Goal: Task Accomplishment & Management: Use online tool/utility

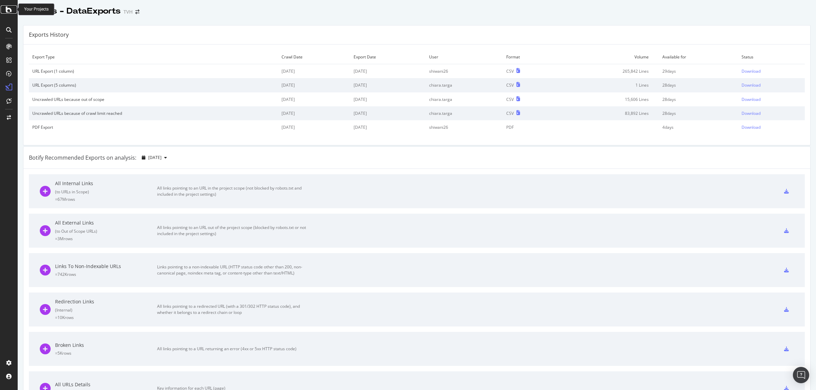
click at [8, 11] on icon at bounding box center [9, 9] width 6 height 8
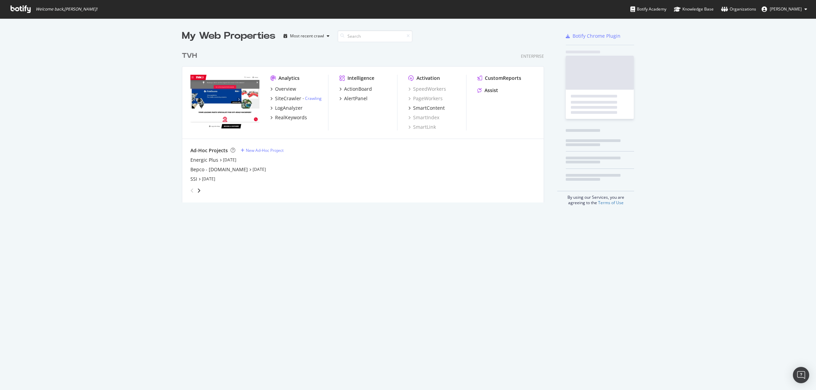
scroll to position [384, 803]
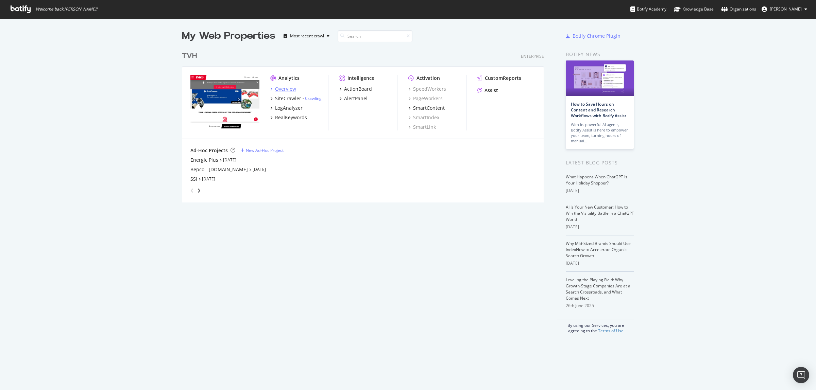
click at [270, 89] on div "Overview" at bounding box center [283, 89] width 26 height 7
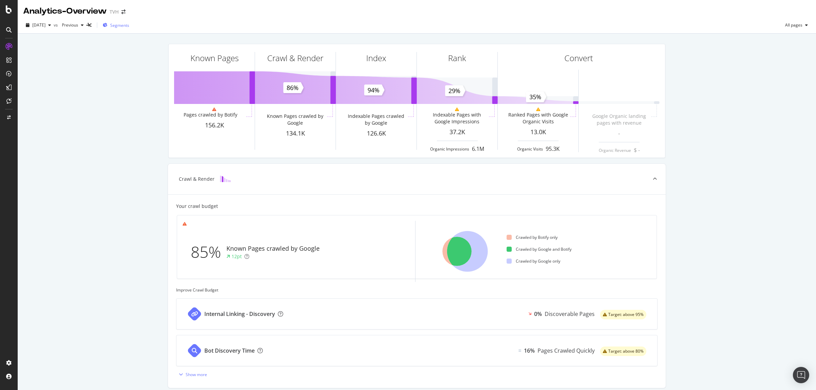
click at [129, 26] on span "Segments" at bounding box center [119, 25] width 19 height 6
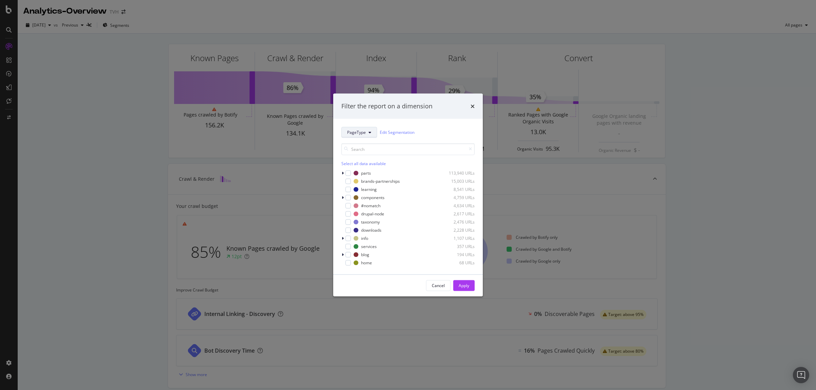
click at [364, 131] on span "PageType" at bounding box center [356, 133] width 19 height 6
click at [442, 133] on div "PageType Edit Segmentation" at bounding box center [407, 132] width 133 height 11
click at [346, 176] on div "parts 113,940 URLs" at bounding box center [407, 173] width 133 height 7
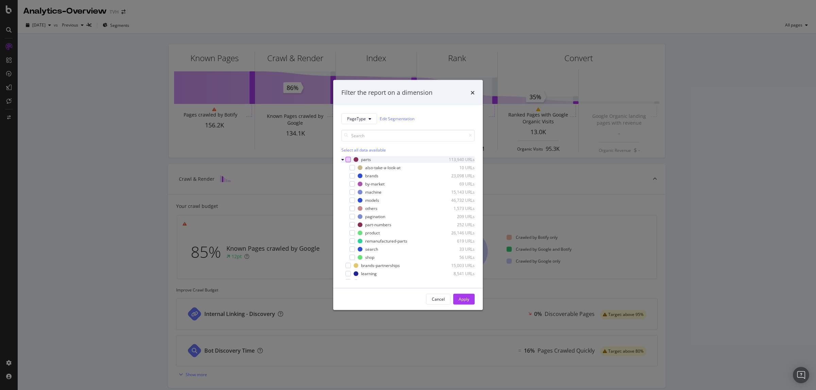
click at [348, 162] on div "modal" at bounding box center [347, 159] width 5 height 5
click at [347, 160] on icon "modal" at bounding box center [348, 159] width 3 height 3
click at [441, 297] on div "Cancel" at bounding box center [438, 299] width 13 height 6
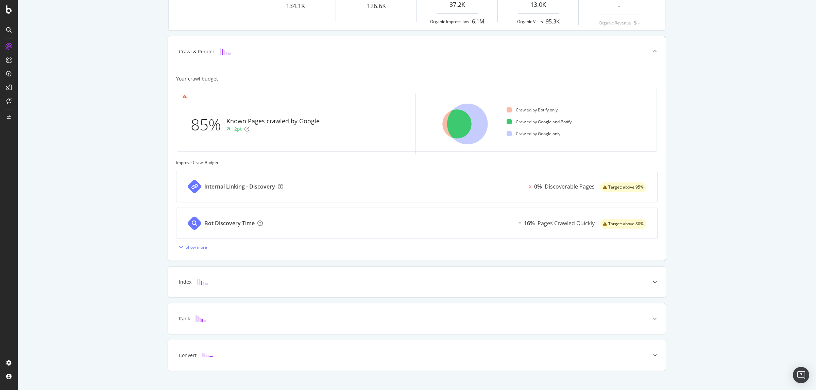
scroll to position [138, 0]
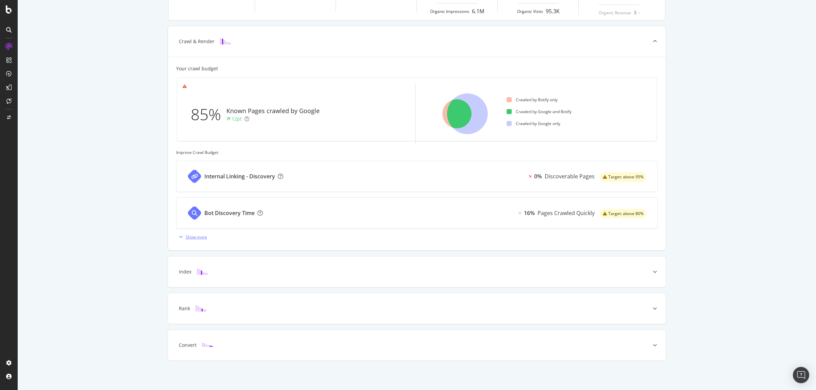
click at [197, 240] on div "Show more" at bounding box center [196, 237] width 21 height 6
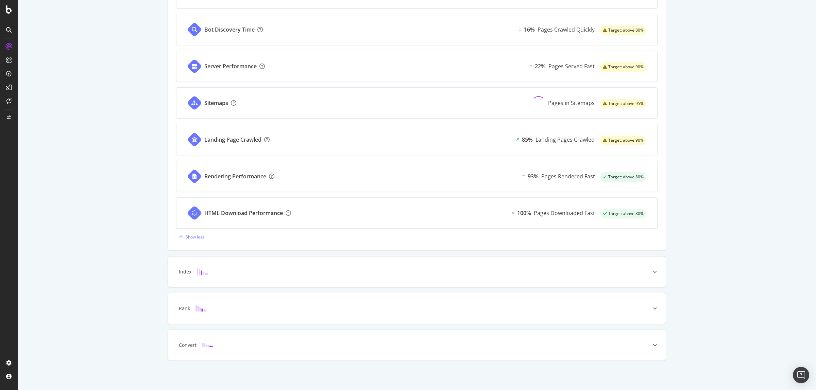
scroll to position [323, 0]
click at [184, 270] on div "Index" at bounding box center [185, 272] width 13 height 7
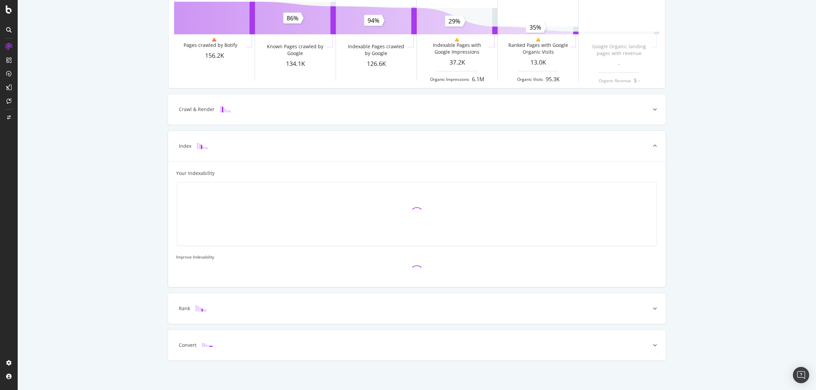
scroll to position [138, 0]
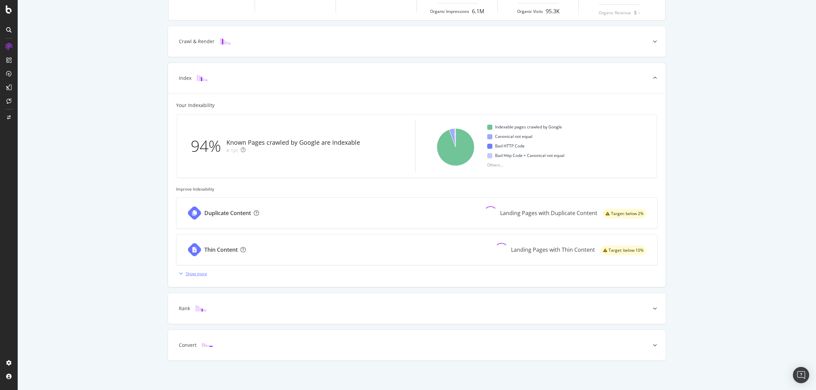
click at [196, 273] on div "Show more" at bounding box center [196, 274] width 21 height 6
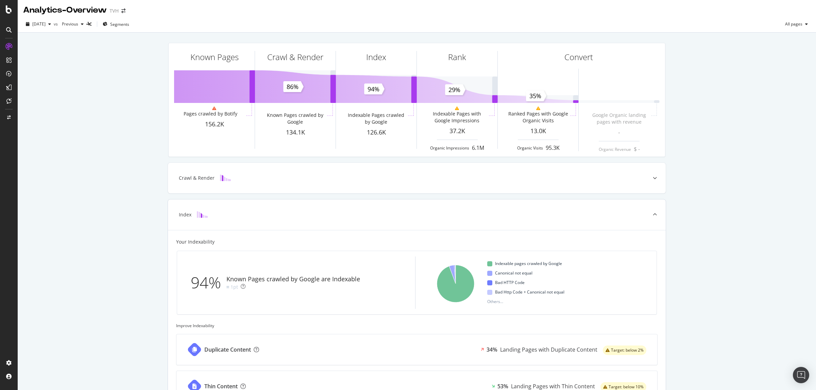
scroll to position [0, 0]
click at [652, 180] on div at bounding box center [655, 179] width 22 height 31
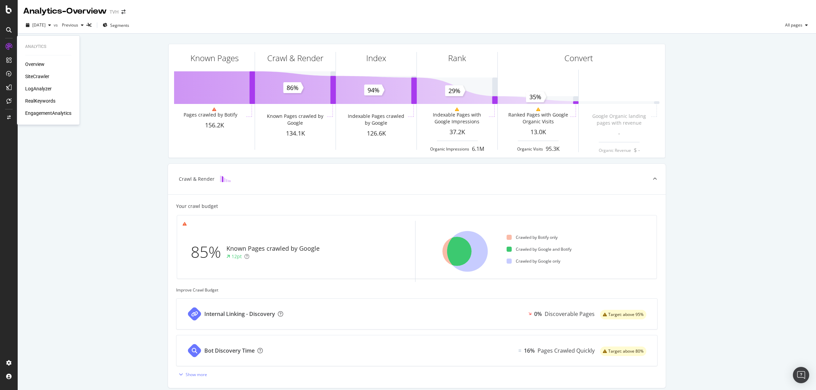
click at [36, 65] on div "Overview" at bounding box center [34, 64] width 19 height 7
click at [36, 77] on div "SiteCrawler" at bounding box center [37, 76] width 24 height 7
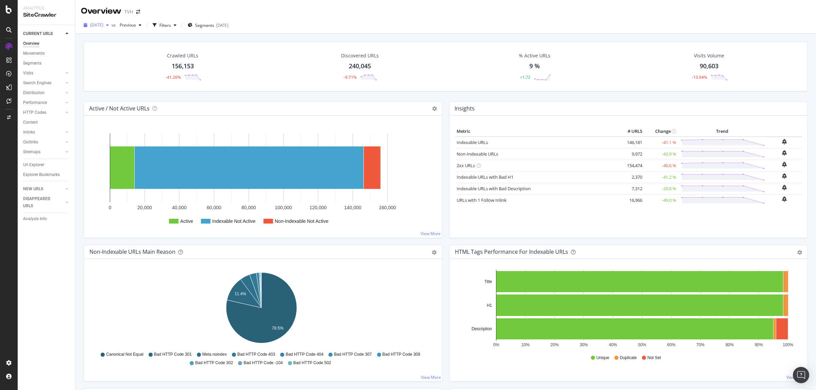
click at [109, 25] on icon "button" at bounding box center [107, 25] width 3 height 4
click at [179, 26] on div "button" at bounding box center [175, 25] width 8 height 4
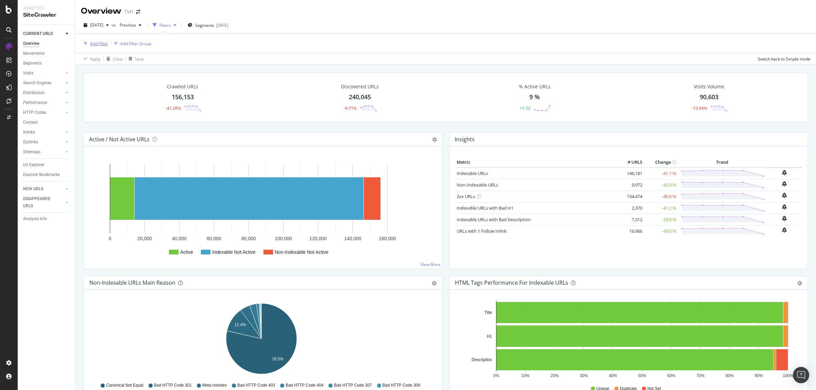
click at [101, 42] on div "Add Filter" at bounding box center [99, 44] width 18 height 6
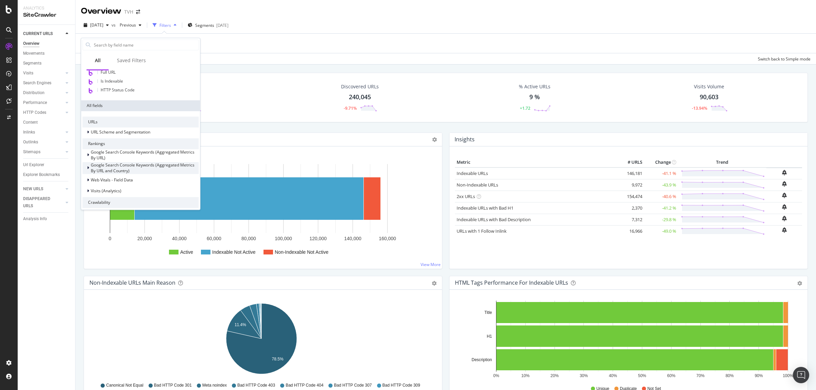
scroll to position [85, 0]
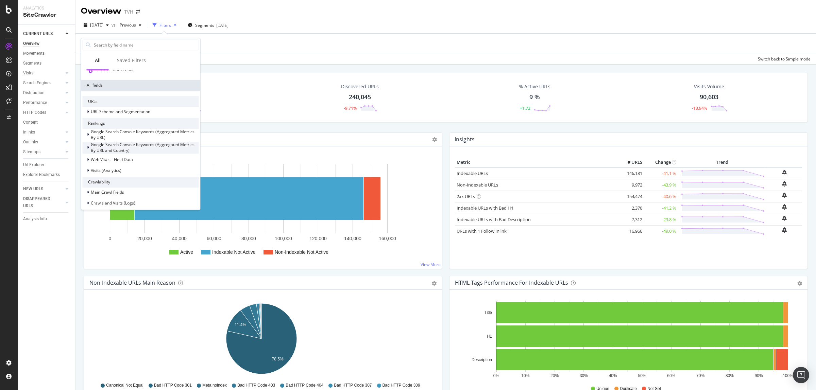
click at [90, 149] on div at bounding box center [89, 147] width 4 height 7
click at [89, 135] on div at bounding box center [89, 134] width 4 height 7
click at [88, 158] on icon at bounding box center [88, 160] width 2 height 4
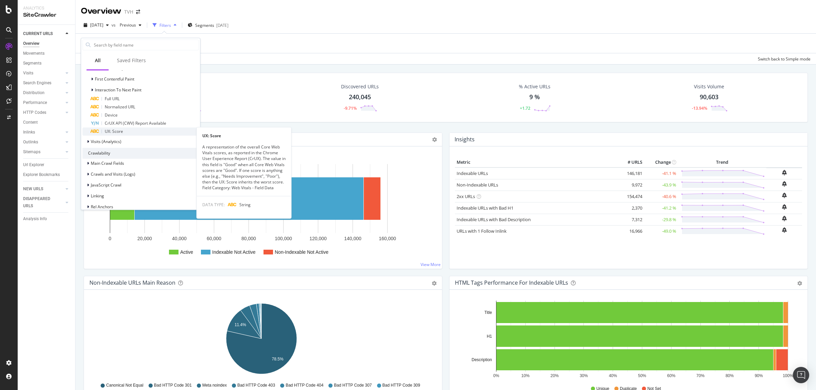
scroll to position [255, 0]
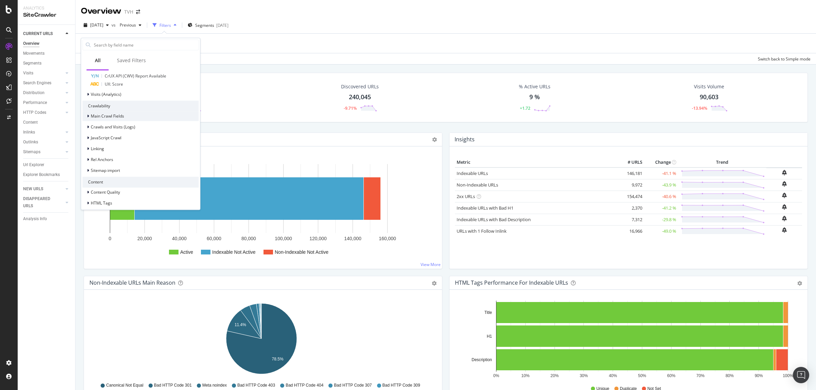
click at [88, 117] on icon at bounding box center [88, 116] width 2 height 4
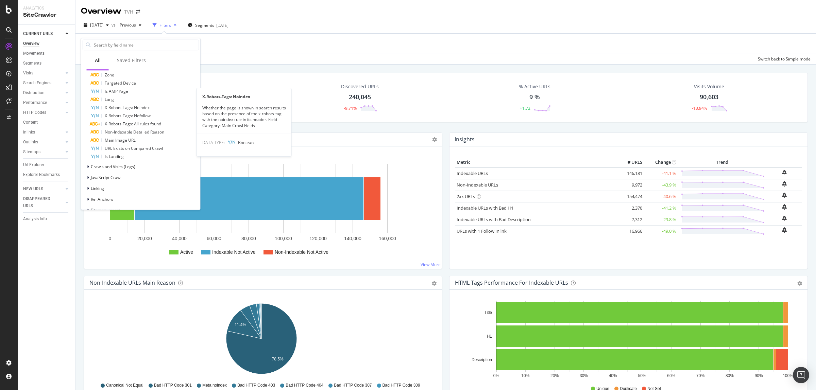
scroll to position [467, 0]
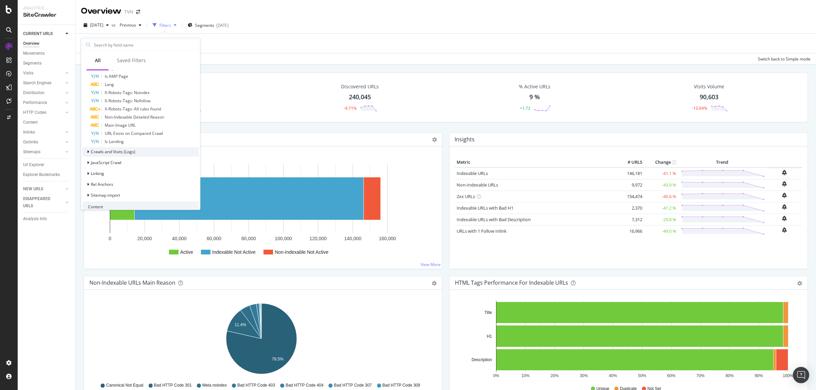
click at [87, 152] on icon at bounding box center [88, 152] width 2 height 4
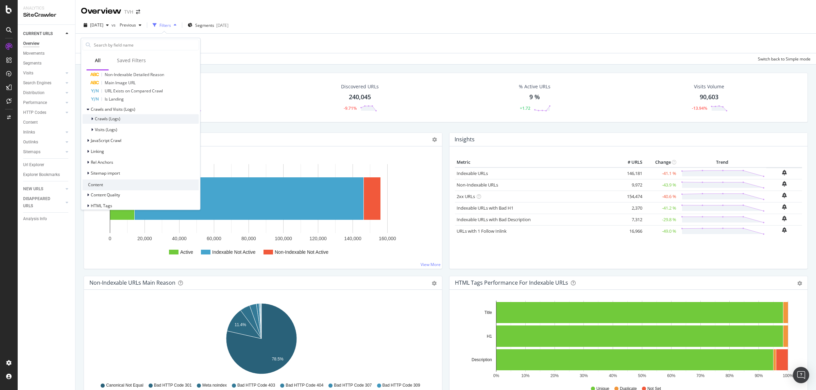
click at [91, 117] on icon at bounding box center [92, 119] width 2 height 4
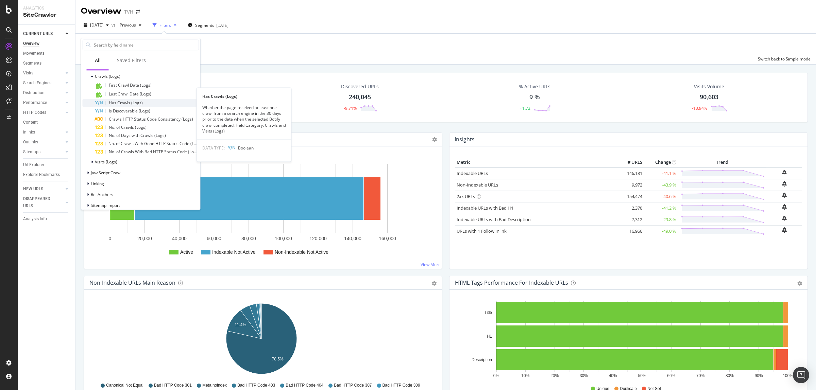
scroll to position [595, 0]
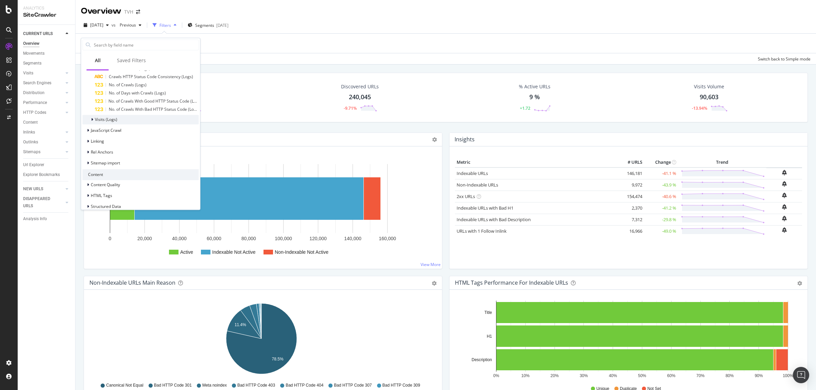
click at [92, 120] on icon at bounding box center [92, 120] width 2 height 4
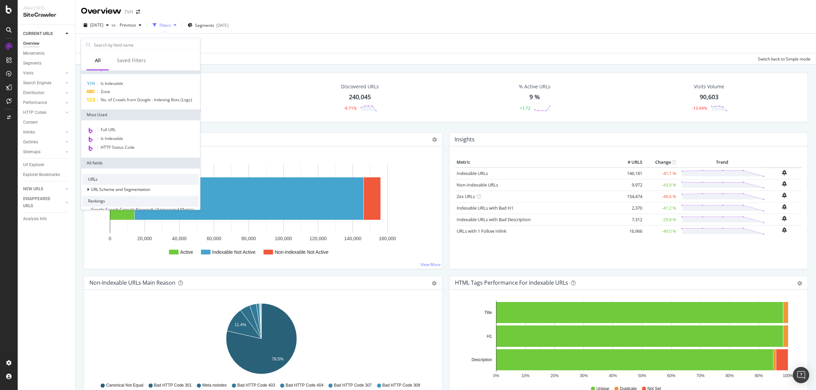
scroll to position [0, 0]
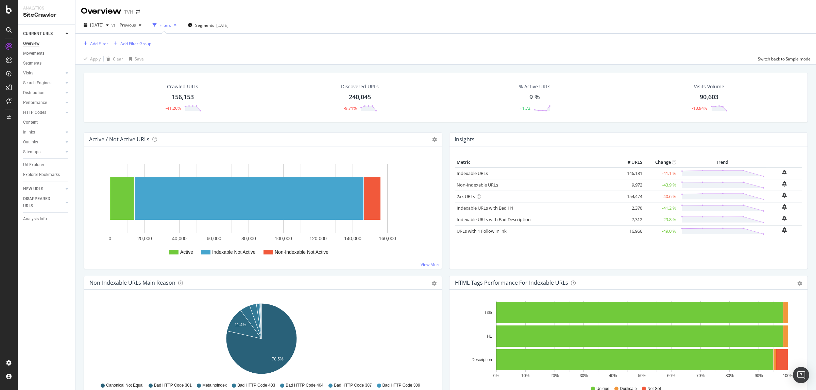
click at [273, 109] on div "Discovered URLs 240,045 -9.71%" at bounding box center [359, 97] width 177 height 35
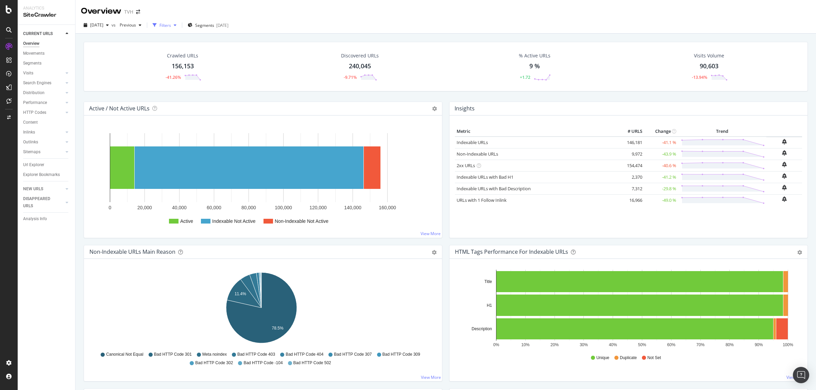
click at [171, 27] on div "Filters" at bounding box center [165, 25] width 12 height 6
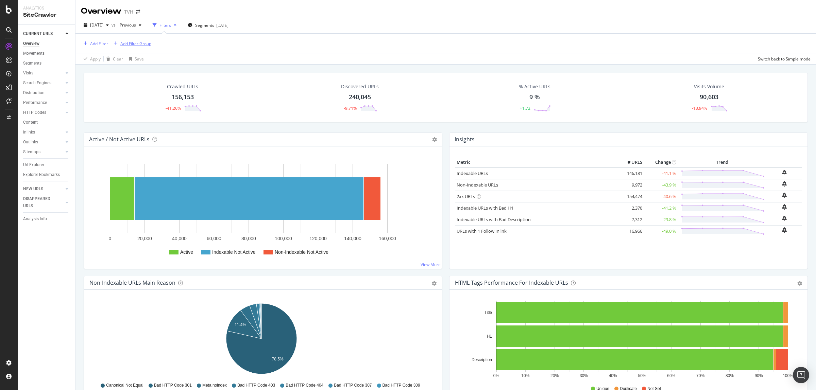
click at [139, 41] on div "Add Filter Group" at bounding box center [135, 44] width 31 height 6
click at [101, 42] on div "Add Filter" at bounding box center [99, 44] width 18 height 6
type input "c"
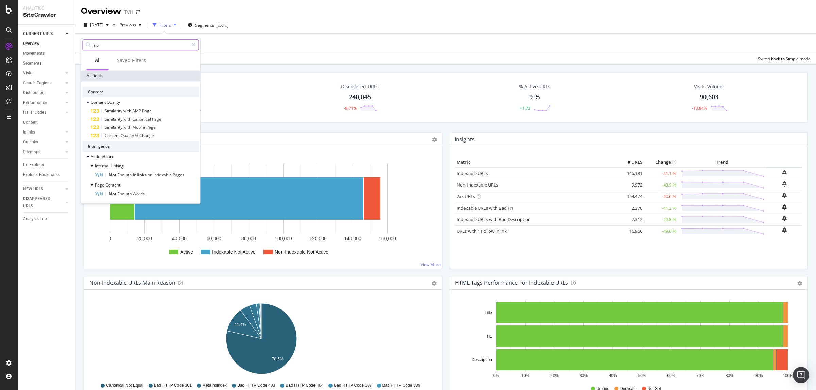
type input "n"
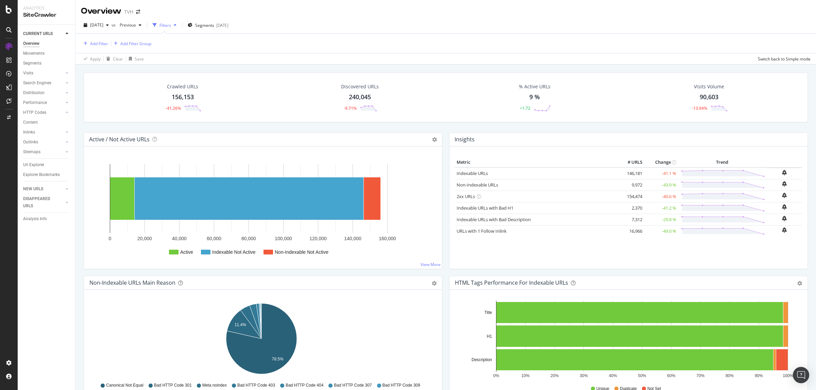
click at [300, 58] on div "Apply Clear Save Switch back to Simple mode" at bounding box center [445, 58] width 740 height 11
click at [464, 174] on link "Indexable URLs" at bounding box center [472, 173] width 31 height 6
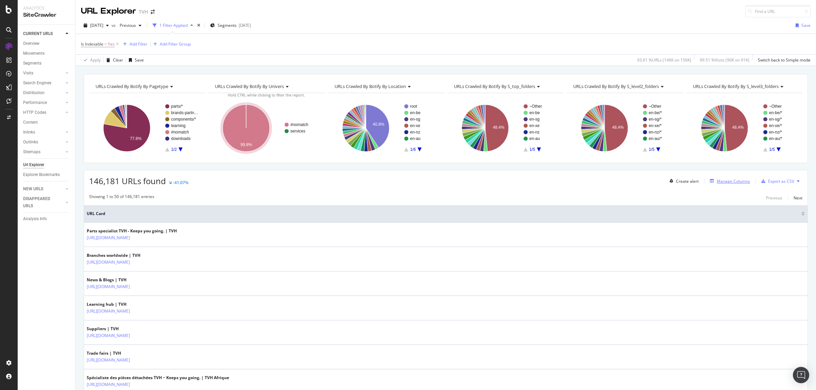
click at [652, 181] on div "Manage Columns" at bounding box center [733, 181] width 33 height 6
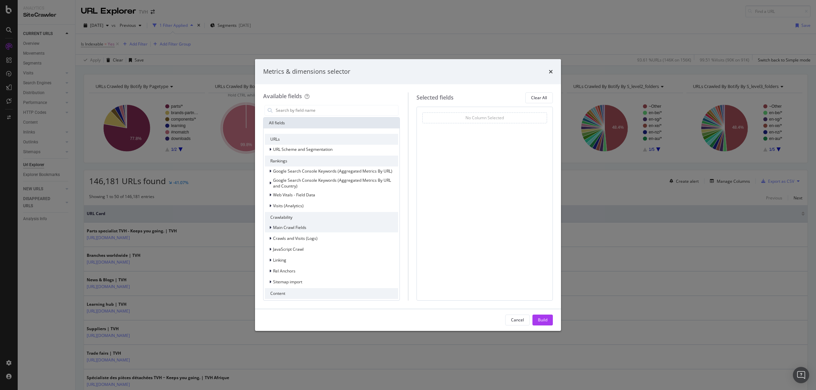
click at [269, 230] on div "modal" at bounding box center [271, 227] width 4 height 7
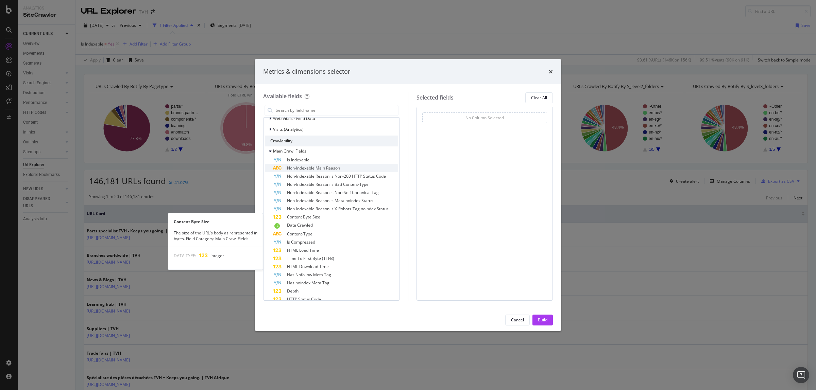
scroll to position [127, 0]
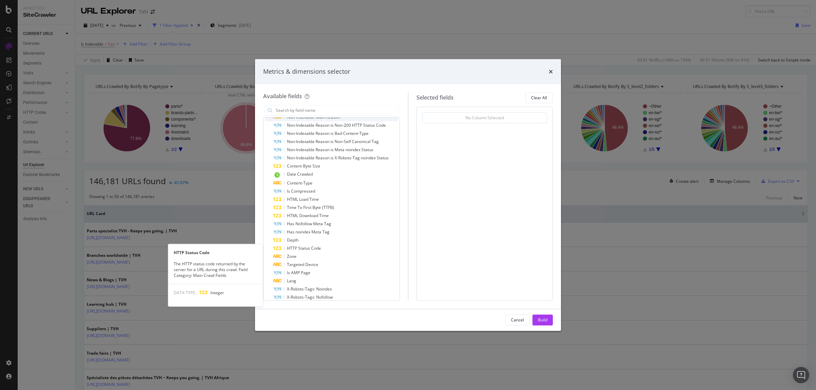
click at [334, 247] on div "HTTP Status Code" at bounding box center [335, 248] width 125 height 8
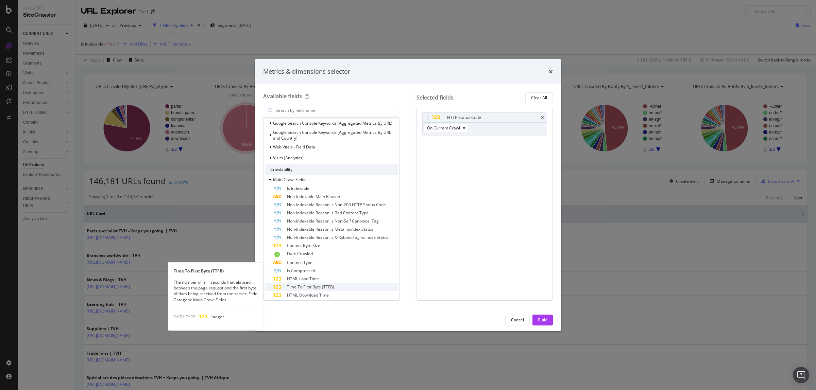
scroll to position [42, 0]
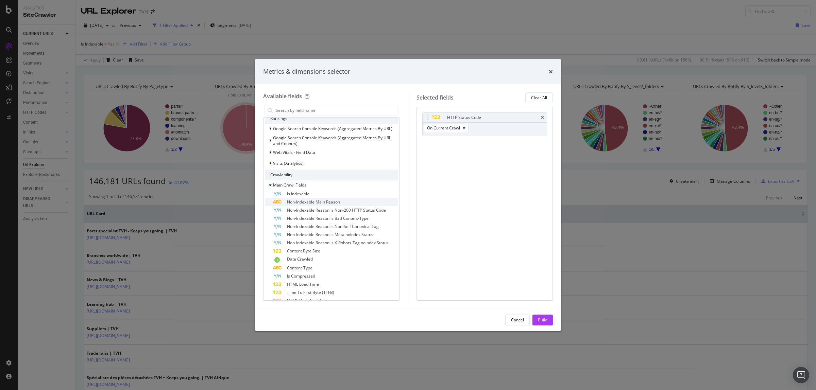
click at [335, 203] on span "Non-Indexable Main Reason" at bounding box center [313, 202] width 53 height 6
click at [298, 193] on span "Is Indexable" at bounding box center [298, 194] width 22 height 6
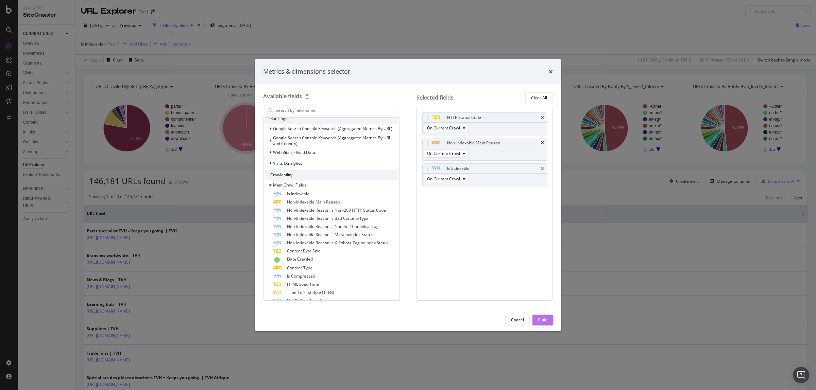
click at [542, 312] on div "Build" at bounding box center [543, 320] width 10 height 6
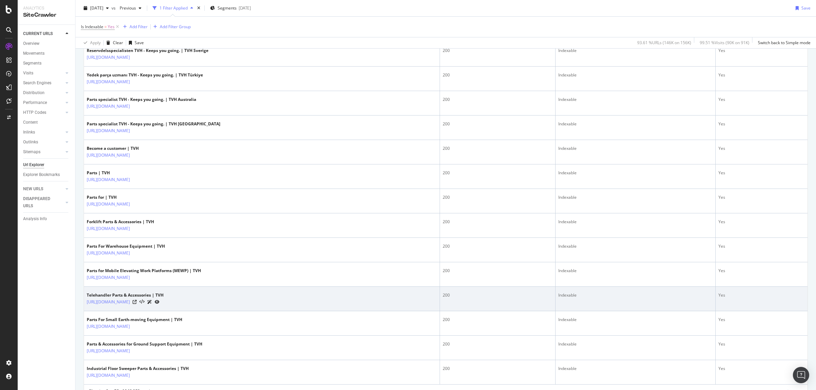
scroll to position [1100, 0]
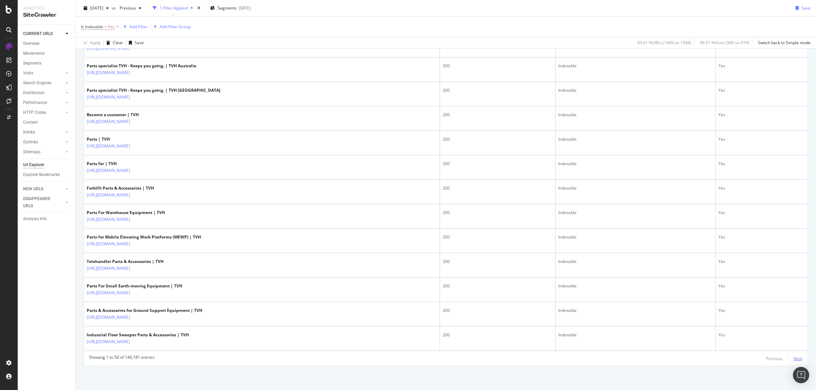
click at [652, 312] on div "Next" at bounding box center [797, 359] width 9 height 6
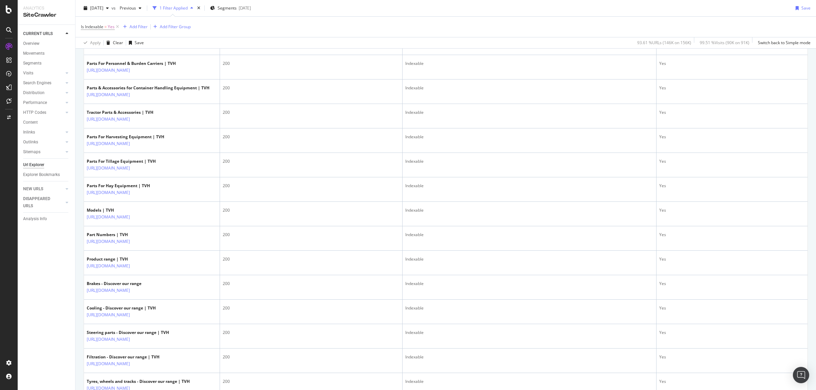
scroll to position [0, 0]
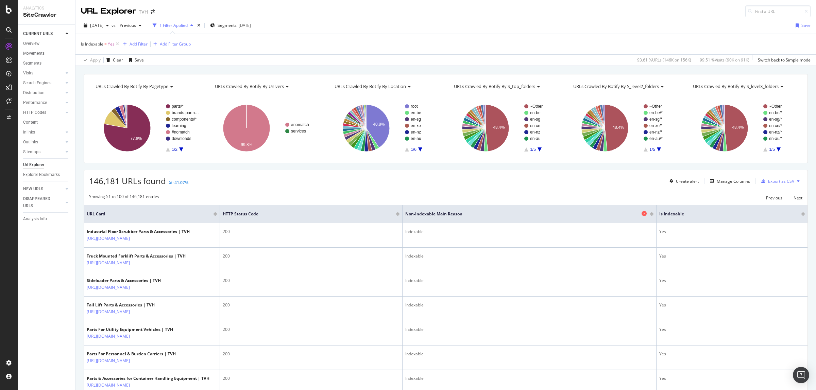
click at [644, 214] on icon at bounding box center [643, 213] width 5 height 5
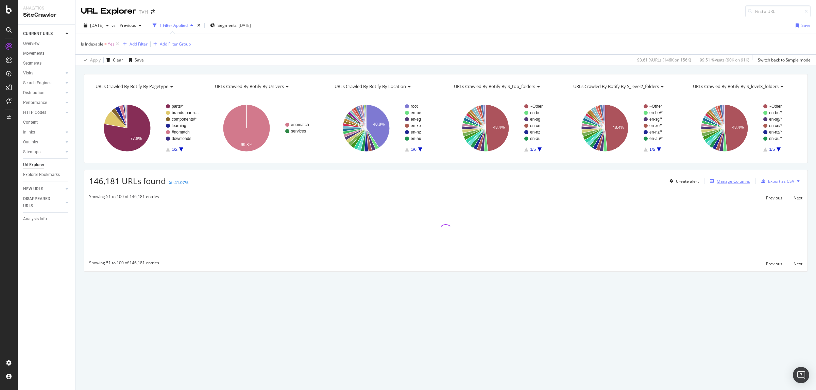
click at [652, 182] on div "Manage Columns" at bounding box center [733, 181] width 33 height 6
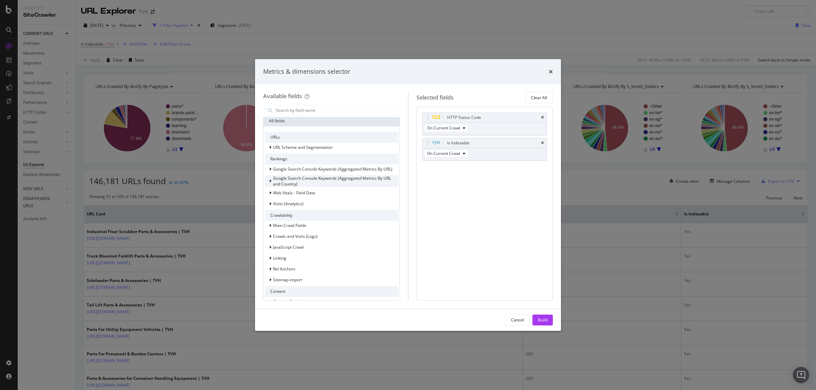
scroll to position [85, 0]
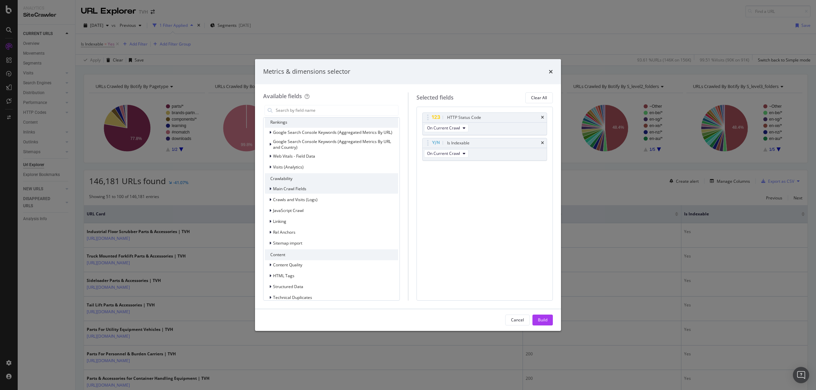
click at [270, 189] on icon "modal" at bounding box center [270, 189] width 2 height 4
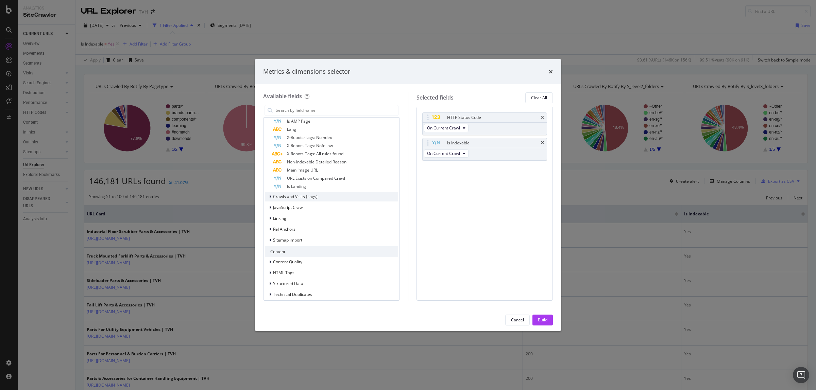
scroll to position [340, 0]
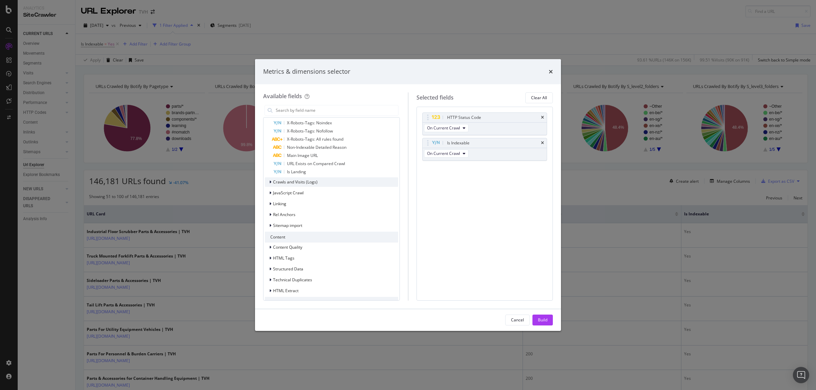
click at [322, 180] on div "Crawls and Visits (Logs)" at bounding box center [331, 182] width 133 height 10
click at [283, 189] on span "Crawls (Logs)" at bounding box center [289, 192] width 25 height 6
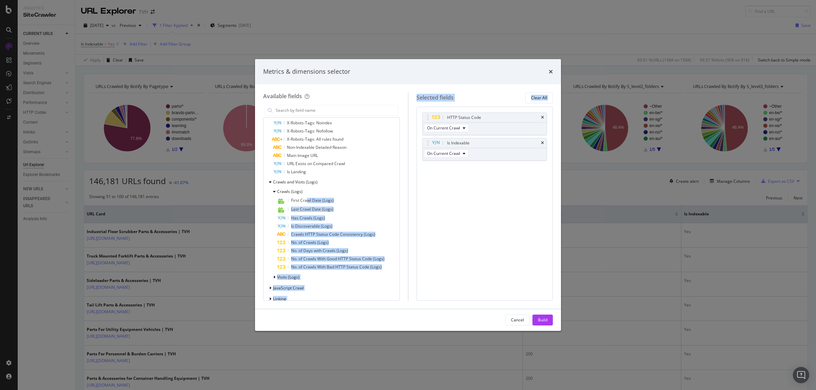
drag, startPoint x: 306, startPoint y: 201, endPoint x: 444, endPoint y: 200, distance: 137.7
click at [444, 200] on div "Available fields Recently Used Is Indexable Non-Indexable Main Reason HTTP Stat…" at bounding box center [408, 196] width 290 height 208
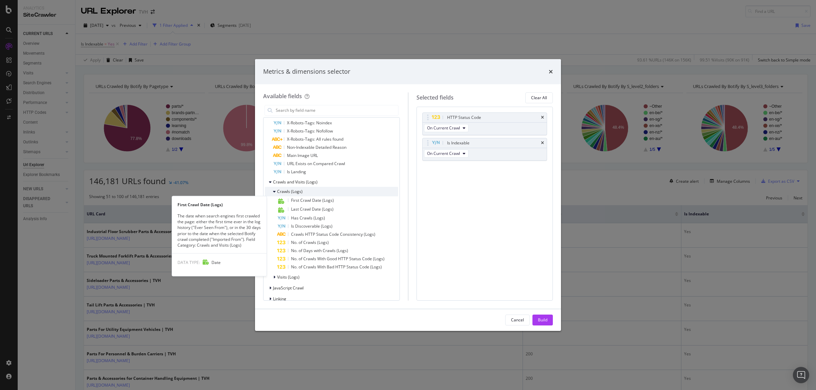
click at [363, 195] on div "Crawls (Logs)" at bounding box center [331, 192] width 133 height 10
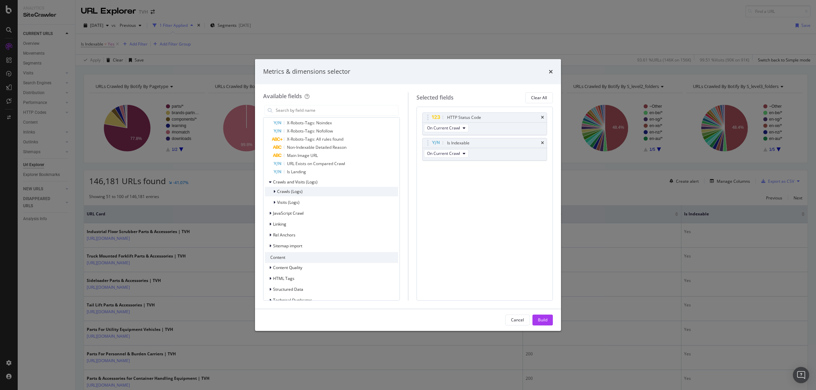
click at [286, 191] on span "Crawls (Logs)" at bounding box center [289, 192] width 25 height 6
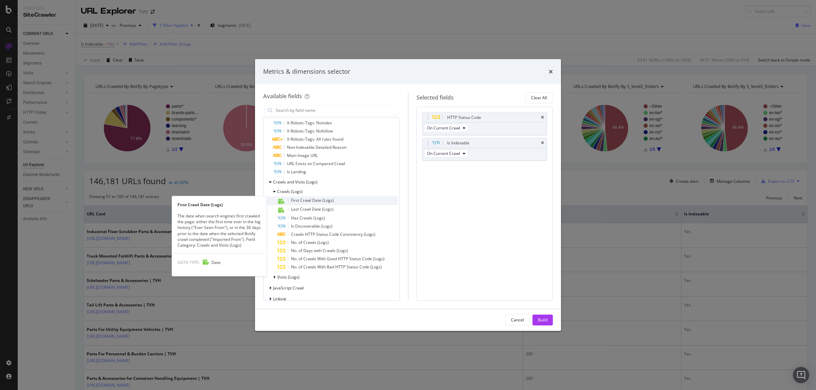
click at [289, 197] on div "First Crawl Date (Logs)" at bounding box center [337, 200] width 121 height 9
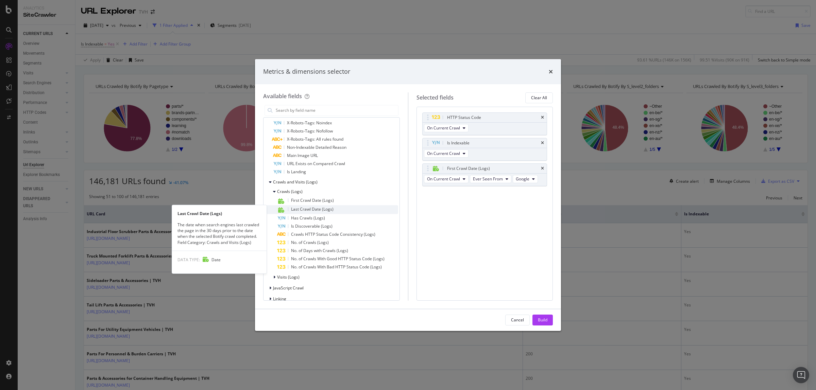
click at [293, 205] on div "Last Crawl Date (Logs)" at bounding box center [337, 209] width 121 height 9
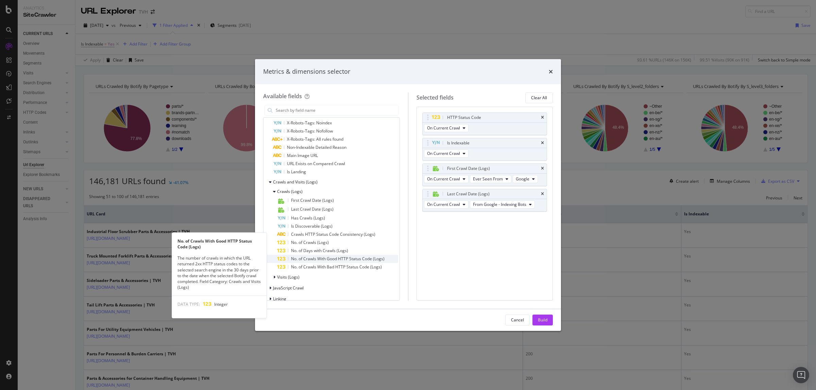
scroll to position [382, 0]
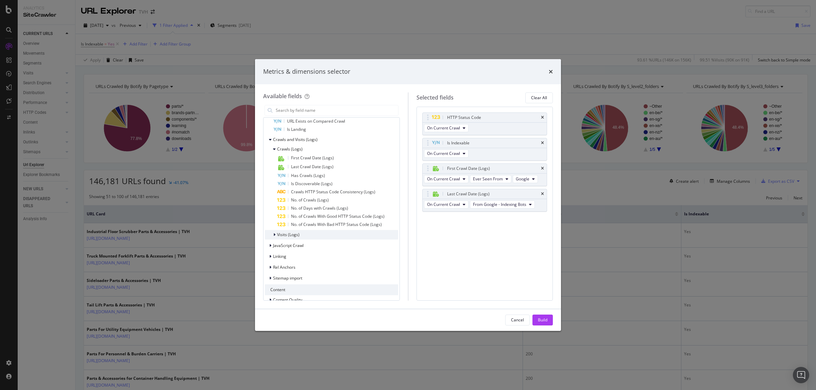
click at [292, 234] on span "Visits (Logs)" at bounding box center [288, 235] width 22 height 6
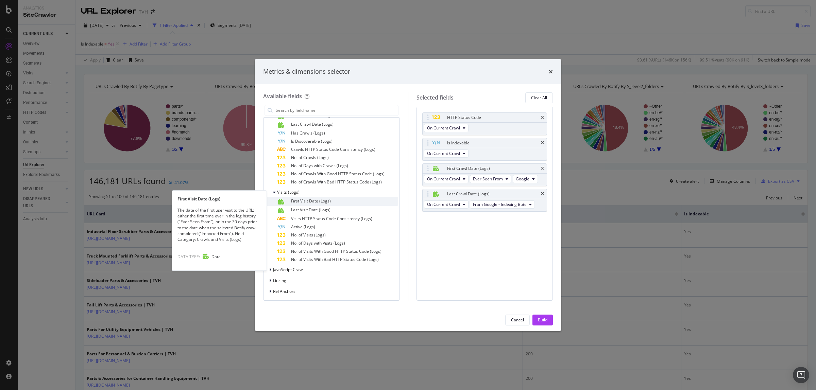
scroll to position [467, 0]
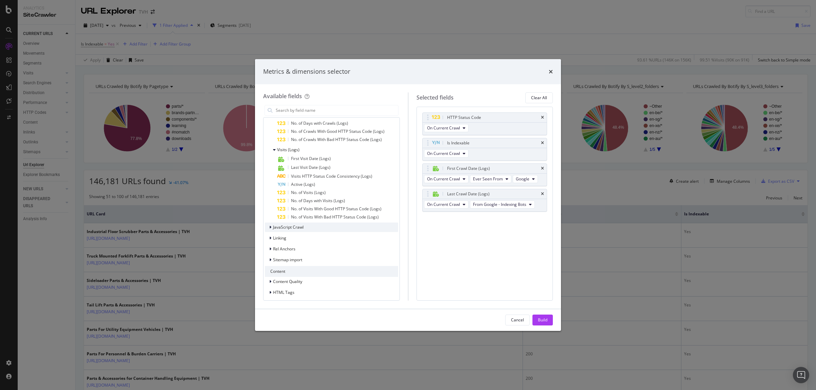
click at [298, 228] on span "JavaScript Crawl" at bounding box center [288, 227] width 31 height 6
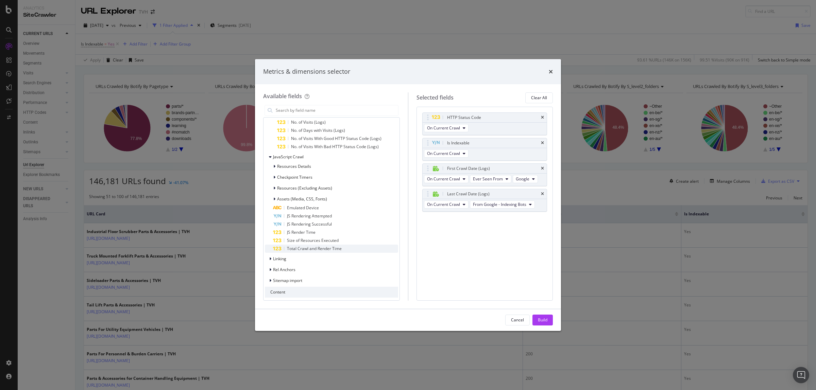
scroll to position [552, 0]
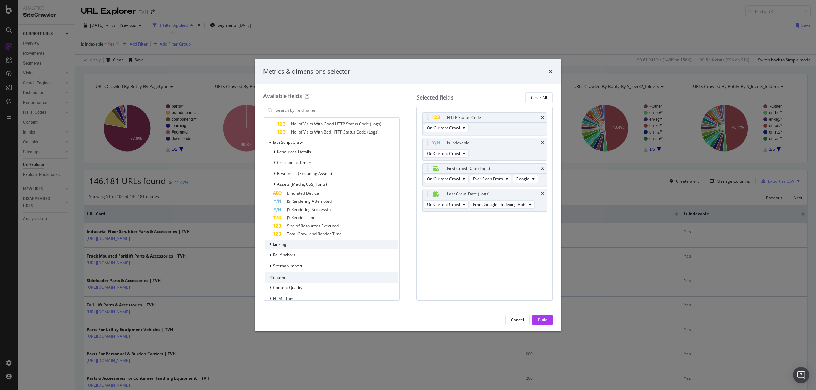
click at [298, 244] on div "Linking" at bounding box center [331, 245] width 133 height 10
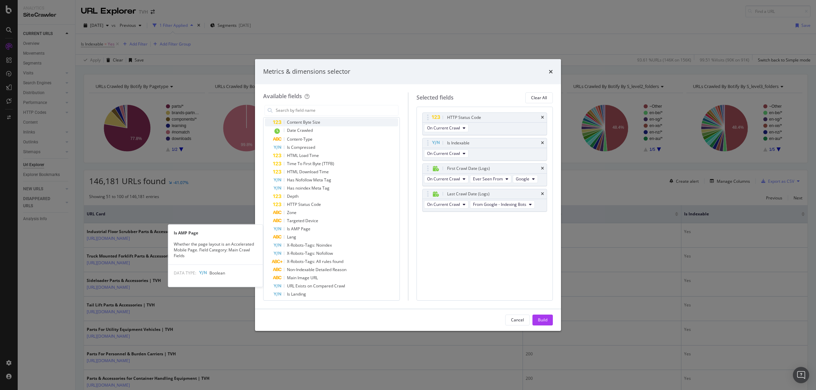
scroll to position [260, 0]
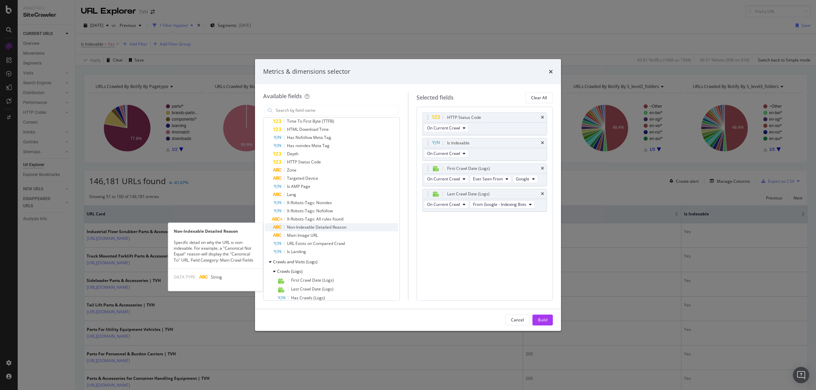
click at [342, 228] on span "Non-Indexable Detailed Reason" at bounding box center [316, 227] width 59 height 6
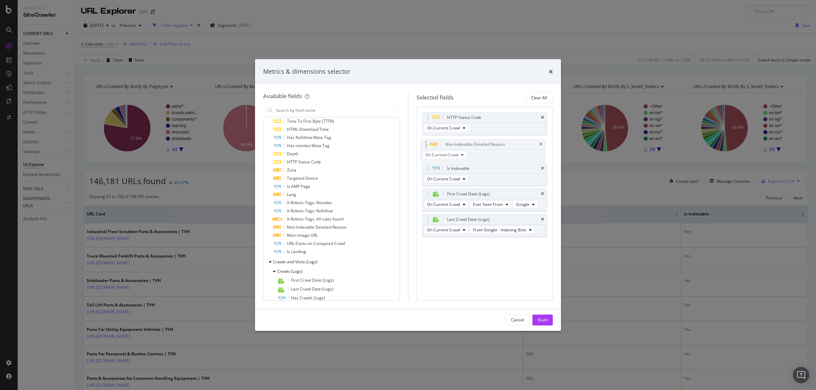
drag, startPoint x: 476, startPoint y: 219, endPoint x: 475, endPoint y: 143, distance: 75.8
click at [475, 143] on body "Analytics SiteCrawler CURRENT URLS Overview Movements Segments Visits Analysis …" at bounding box center [408, 195] width 816 height 390
click at [538, 312] on div "Build" at bounding box center [543, 320] width 10 height 6
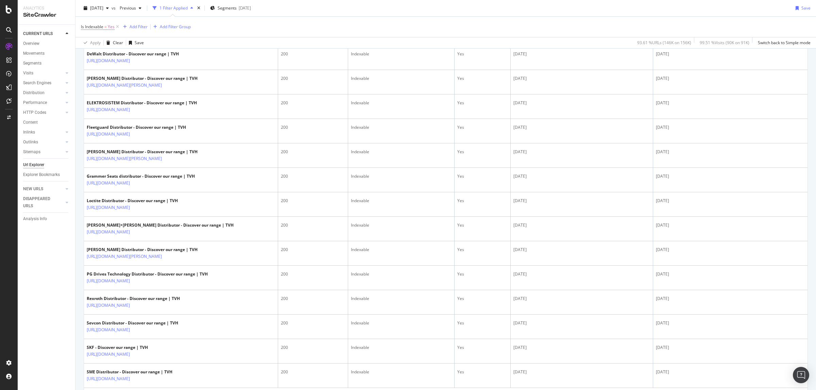
scroll to position [1100, 0]
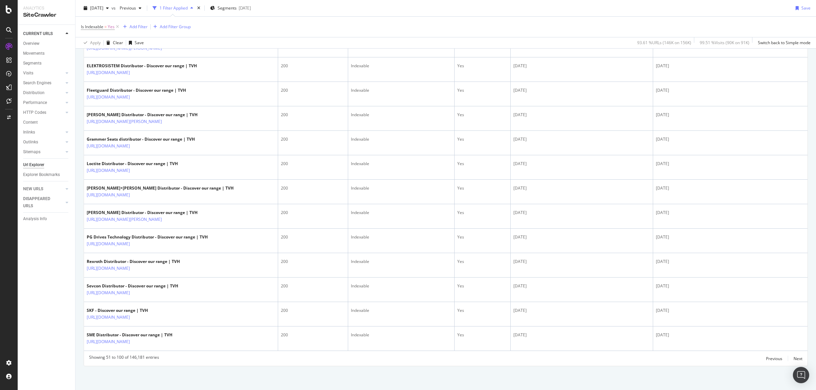
click at [652, 312] on div "Showing 51 to 100 of 146,181 entries Previous Next" at bounding box center [445, 359] width 723 height 8
click at [652, 312] on div "Next" at bounding box center [797, 359] width 9 height 6
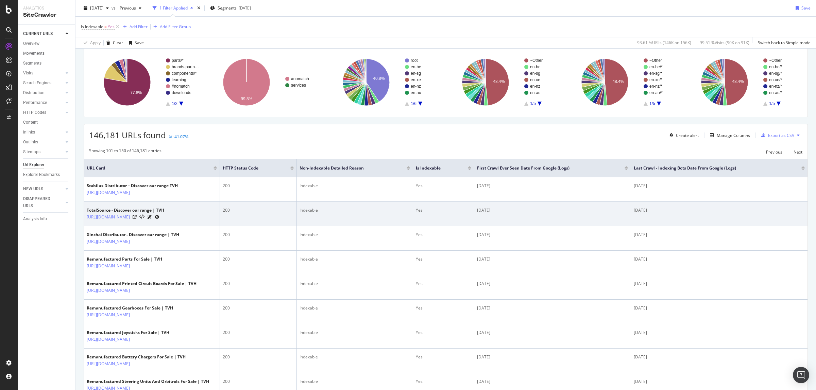
scroll to position [0, 0]
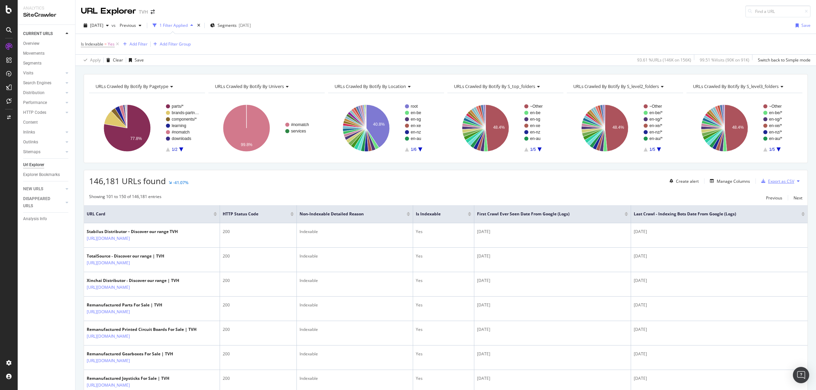
click at [652, 184] on div "Export as CSV" at bounding box center [781, 181] width 26 height 6
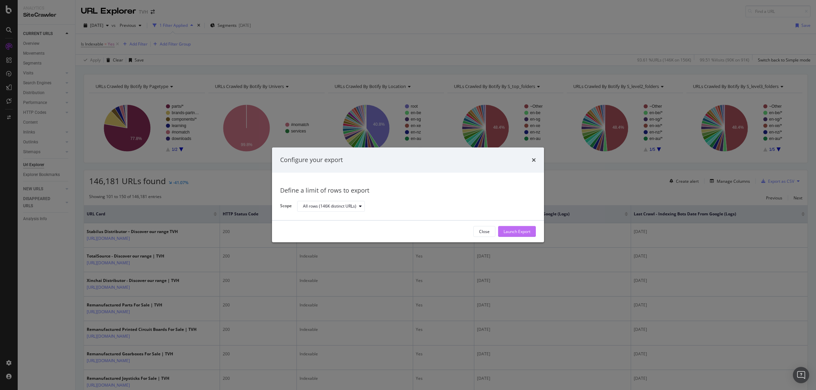
click at [512, 231] on div "Launch Export" at bounding box center [516, 232] width 27 height 6
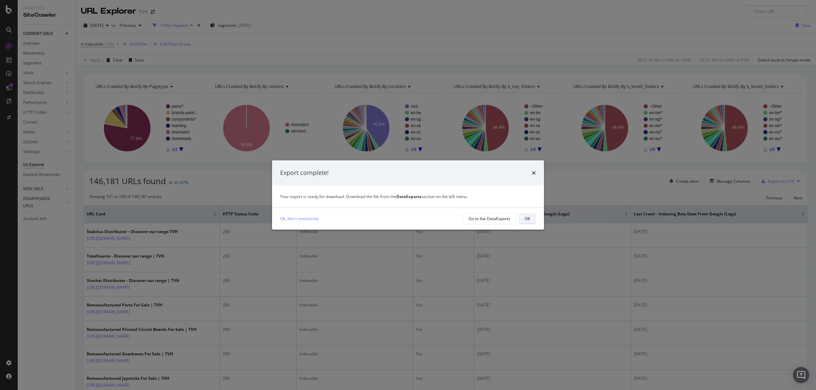
click at [529, 223] on div "OK" at bounding box center [526, 219] width 5 height 10
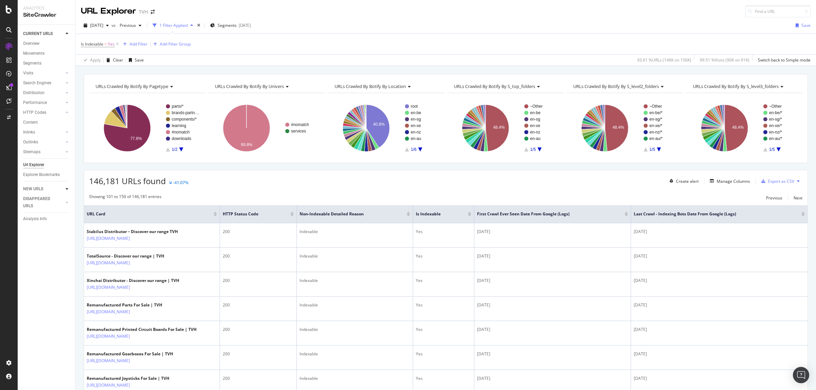
click at [65, 188] on div at bounding box center [67, 189] width 7 height 7
click at [67, 43] on icon at bounding box center [67, 43] width 3 height 4
click at [39, 120] on div "DataExports" at bounding box center [38, 117] width 27 height 7
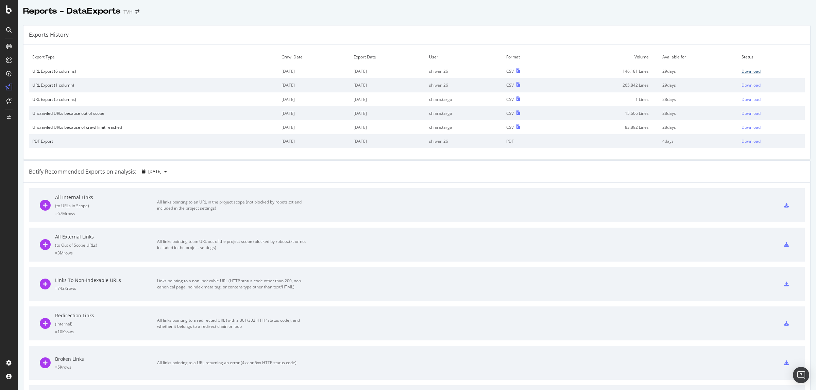
click at [652, 72] on div "Download" at bounding box center [750, 71] width 19 height 6
click at [652, 100] on div "Download" at bounding box center [750, 100] width 19 height 6
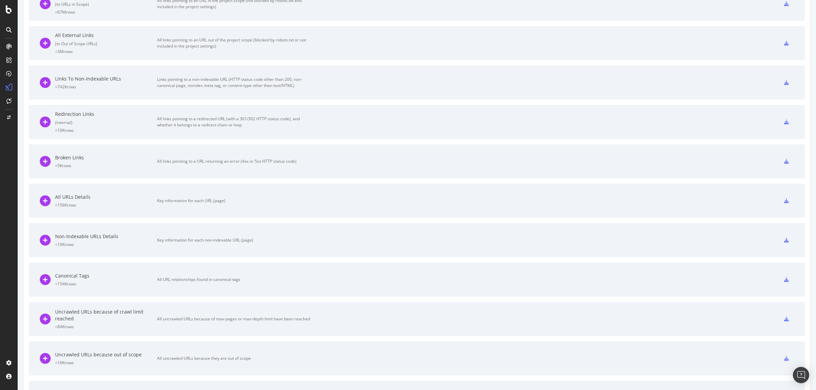
scroll to position [212, 0]
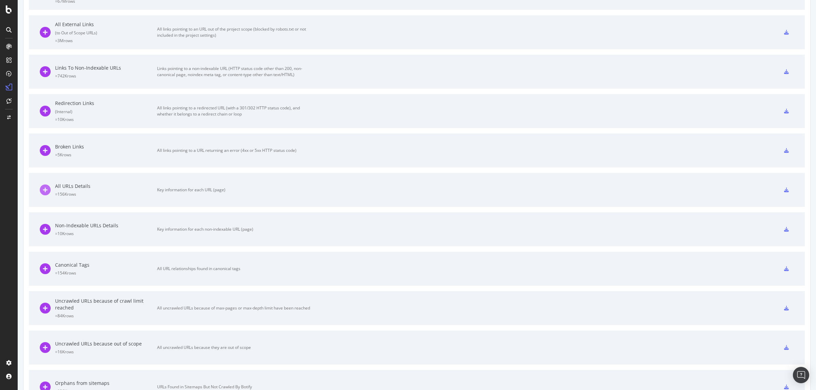
click at [48, 191] on icon at bounding box center [45, 190] width 11 height 11
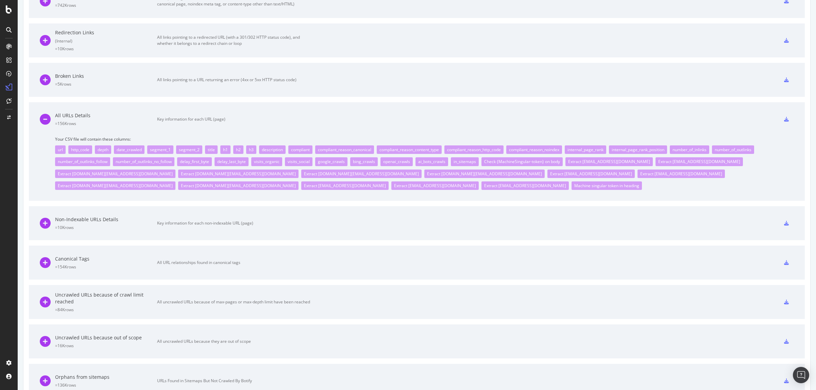
scroll to position [297, 0]
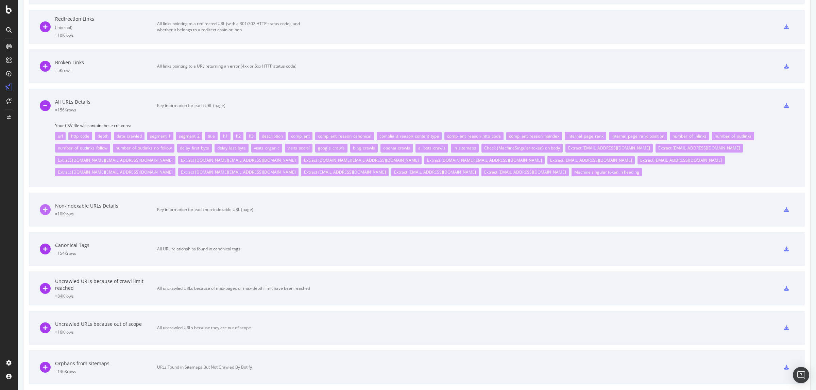
click at [45, 204] on icon at bounding box center [45, 209] width 11 height 11
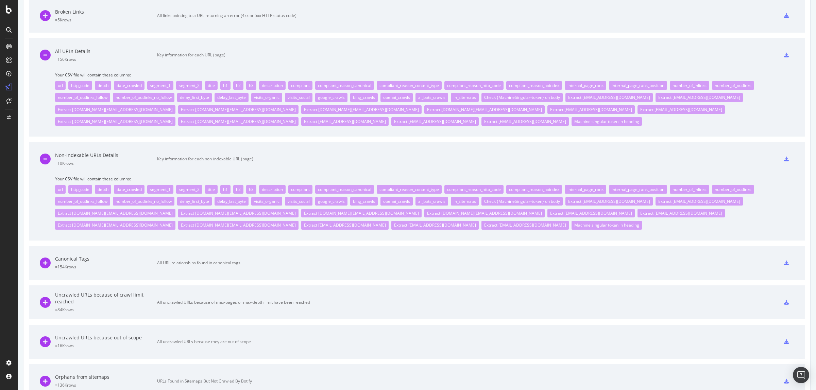
scroll to position [349, 0]
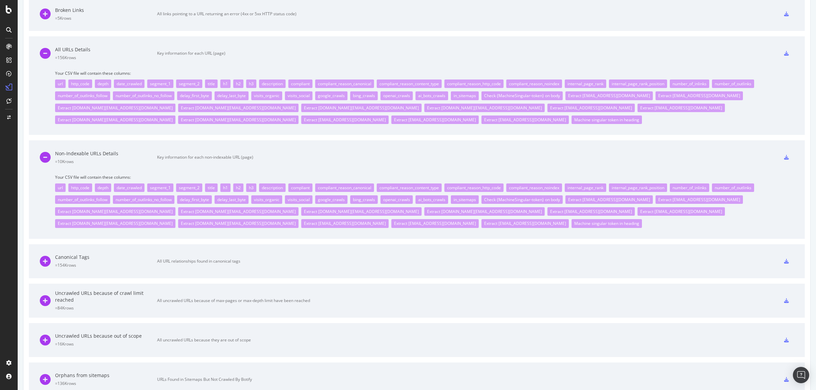
click at [652, 155] on icon at bounding box center [786, 157] width 5 height 5
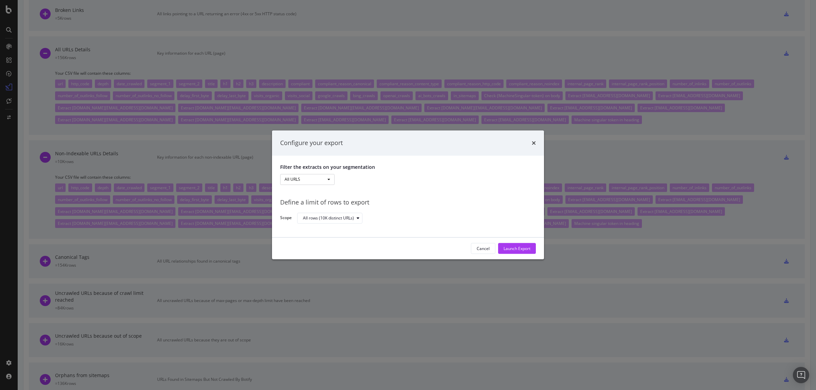
click at [330, 182] on button "All URLS" at bounding box center [307, 179] width 54 height 11
click at [312, 198] on link "Pagetype" at bounding box center [307, 201] width 54 height 9
click at [378, 184] on div "modal" at bounding box center [416, 179] width 153 height 11
click at [319, 181] on button "Pagetype" at bounding box center [307, 179] width 54 height 11
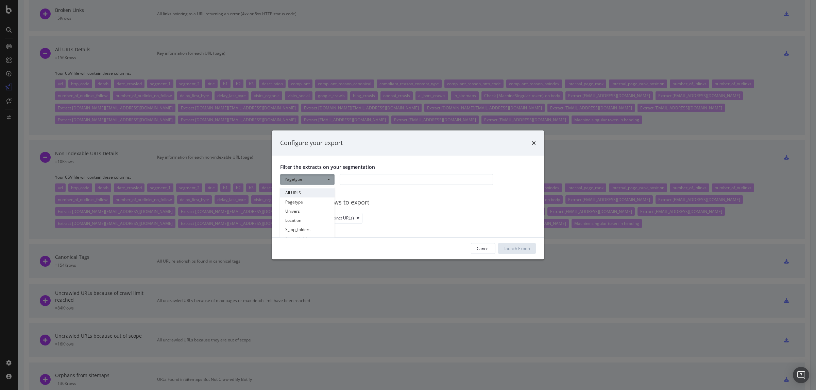
click at [315, 191] on link "All URLS" at bounding box center [307, 192] width 54 height 9
click at [519, 247] on div "Launch Export" at bounding box center [516, 249] width 27 height 6
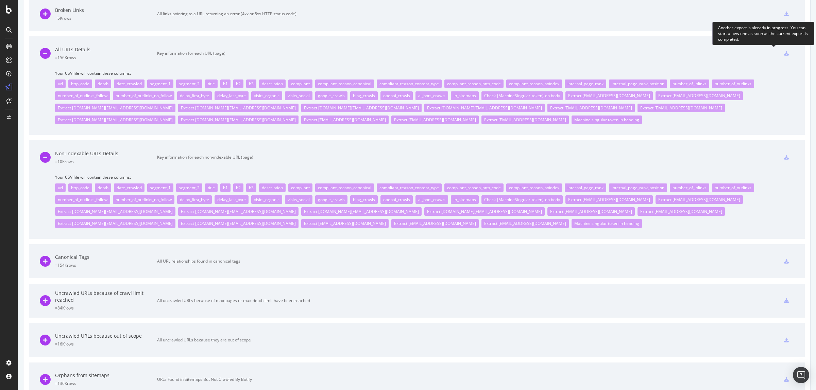
scroll to position [363, 0]
click at [652, 52] on icon at bounding box center [786, 53] width 5 height 5
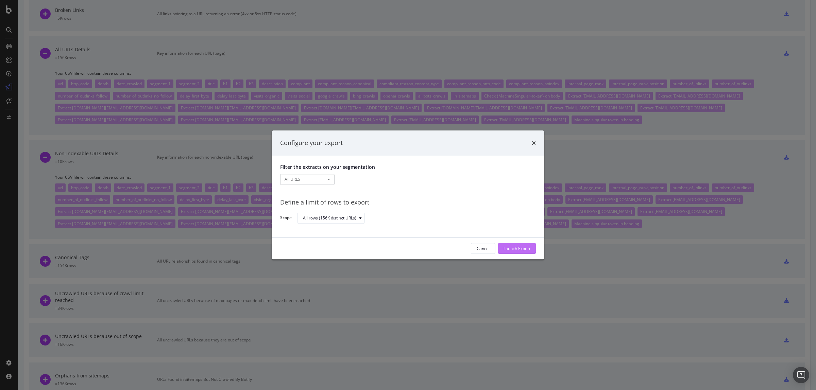
click at [511, 249] on div "Launch Export" at bounding box center [516, 249] width 27 height 6
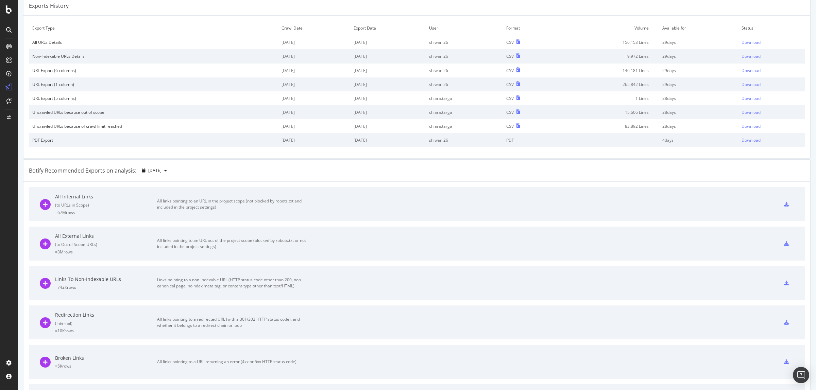
scroll to position [0, 0]
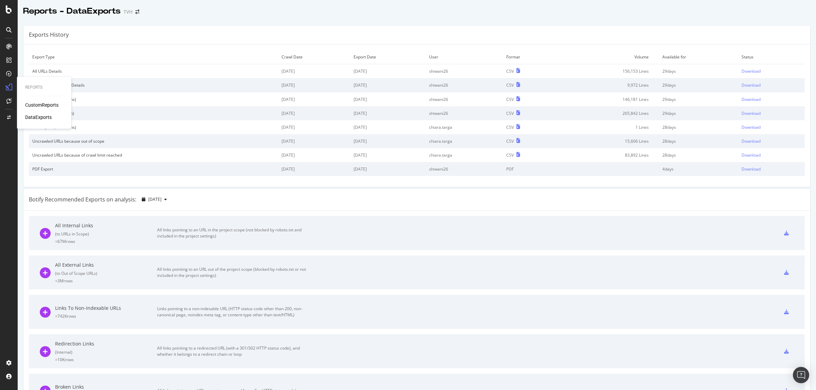
click at [37, 117] on div "DataExports" at bounding box center [38, 117] width 27 height 7
click at [652, 68] on div "Download" at bounding box center [750, 71] width 19 height 6
click at [652, 86] on div "Download" at bounding box center [750, 85] width 19 height 6
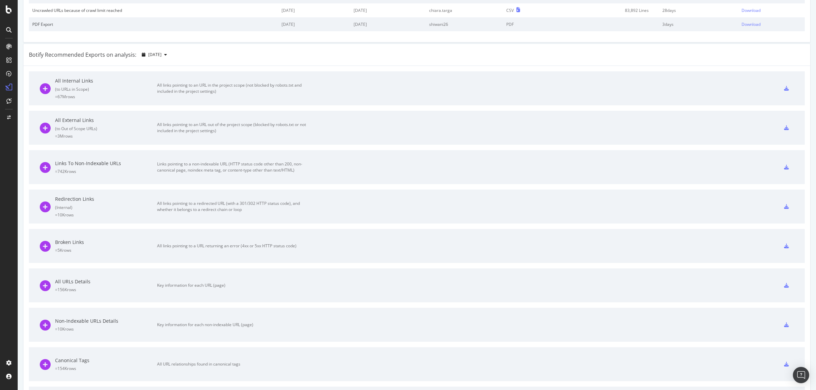
scroll to position [272, 0]
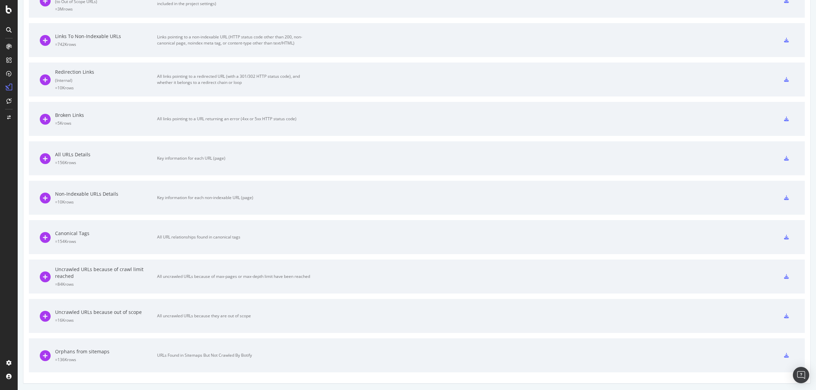
click at [652, 312] on icon at bounding box center [786, 355] width 5 height 5
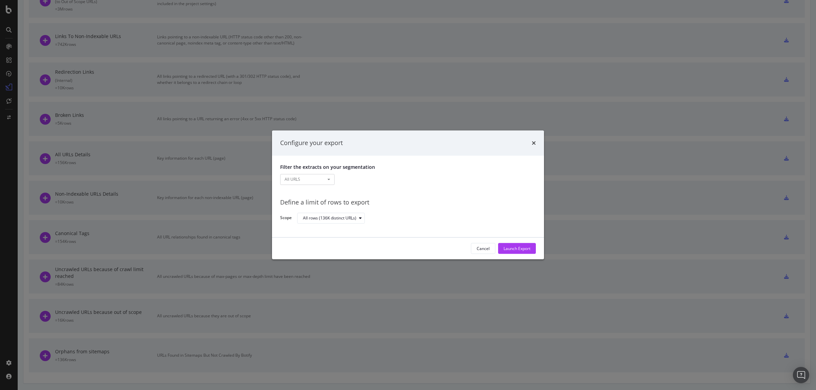
click at [531, 142] on div "Configure your export" at bounding box center [408, 143] width 256 height 9
click at [533, 143] on icon "times" at bounding box center [534, 142] width 4 height 5
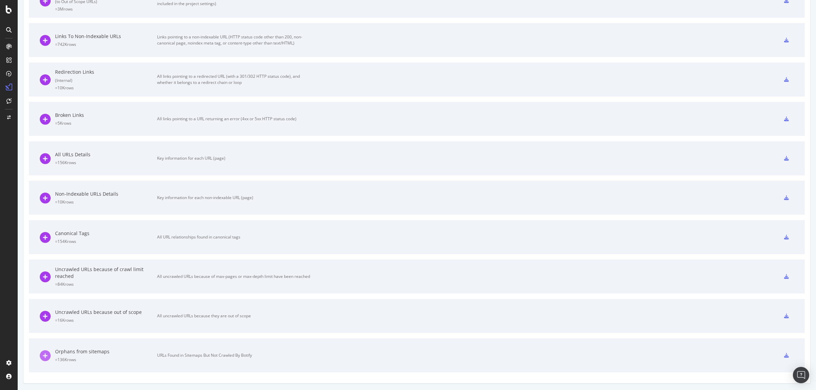
click at [45, 312] on icon at bounding box center [45, 355] width 11 height 11
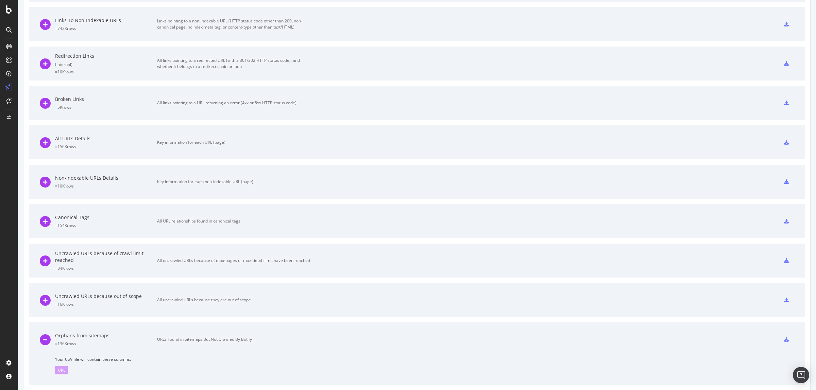
scroll to position [301, 0]
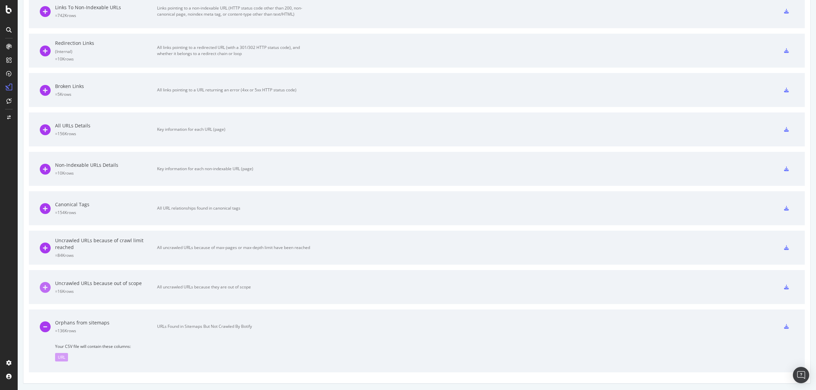
click at [46, 289] on icon at bounding box center [45, 287] width 11 height 11
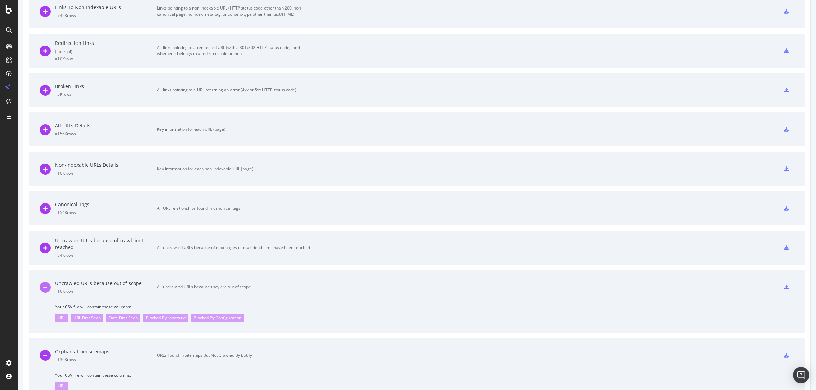
click at [46, 289] on icon at bounding box center [45, 287] width 11 height 11
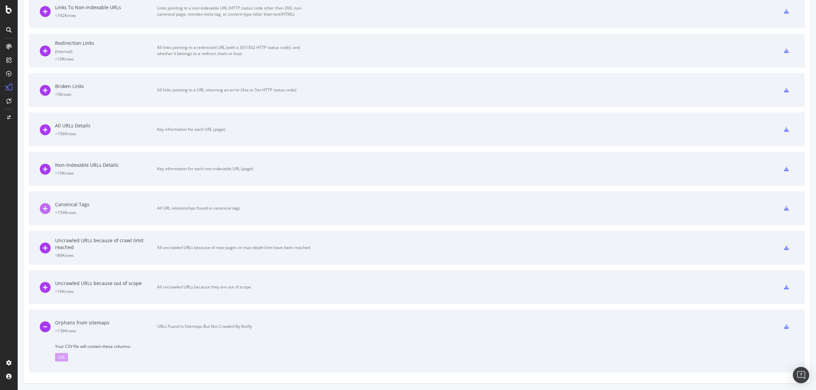
click at [45, 211] on icon at bounding box center [45, 208] width 11 height 11
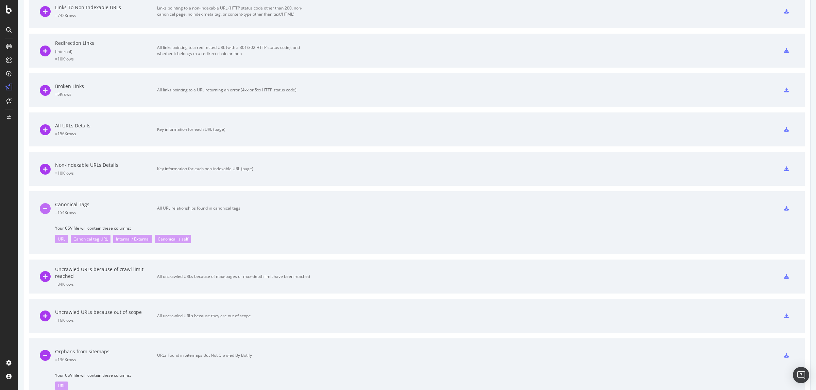
click at [45, 211] on icon at bounding box center [45, 208] width 11 height 11
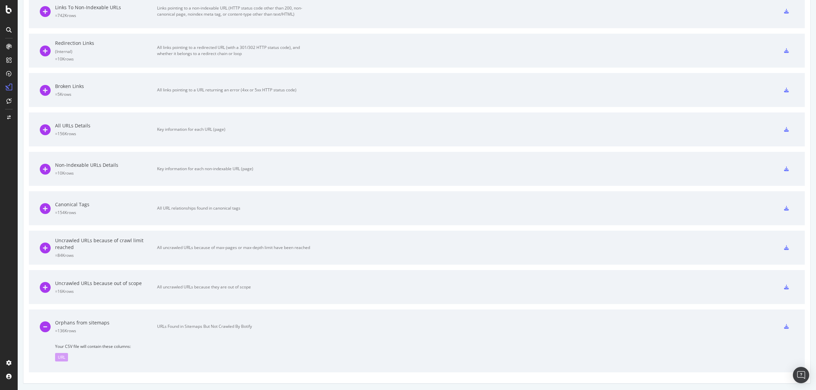
click at [652, 212] on div at bounding box center [786, 208] width 15 height 11
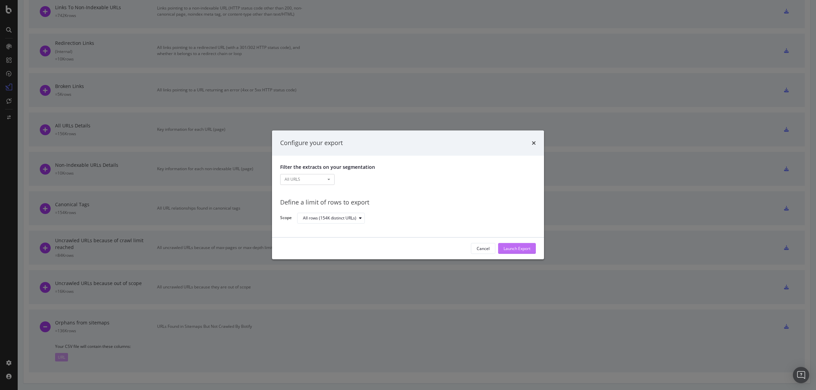
click at [525, 247] on div "Launch Export" at bounding box center [516, 249] width 27 height 6
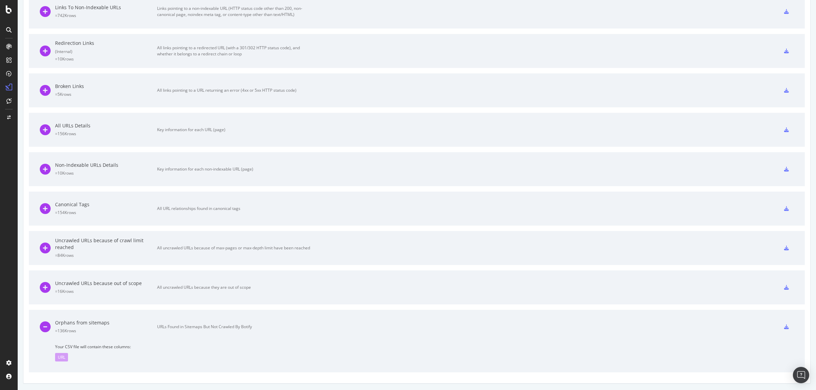
scroll to position [315, 0]
